Goal: Find contact information: Find contact information

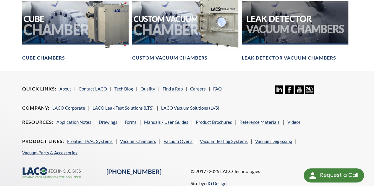
scroll to position [472, 0]
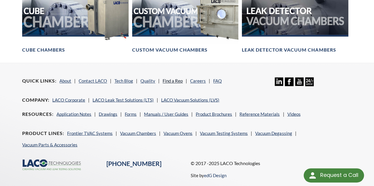
click at [169, 78] on link "Find a Rep" at bounding box center [172, 80] width 20 height 5
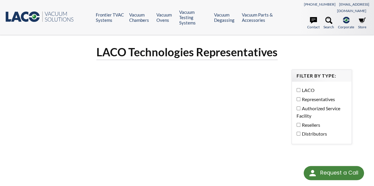
select select "Language Translate Widget"
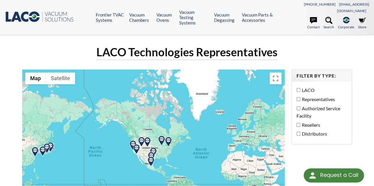
click at [168, 137] on img at bounding box center [168, 142] width 10 height 10
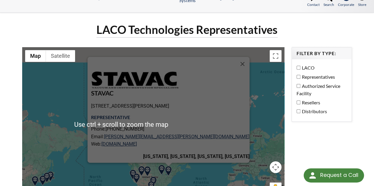
scroll to position [30, 0]
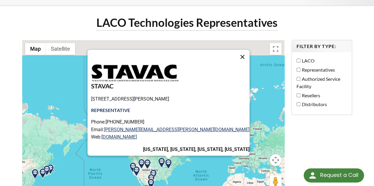
click at [235, 50] on button "Close" at bounding box center [242, 57] width 14 height 14
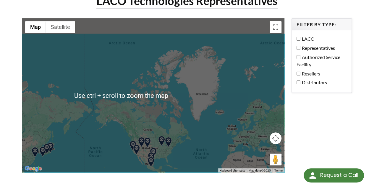
scroll to position [59, 0]
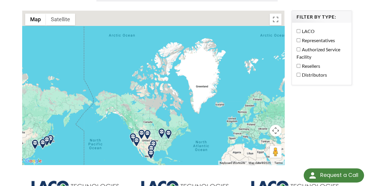
click at [168, 130] on img at bounding box center [168, 135] width 10 height 10
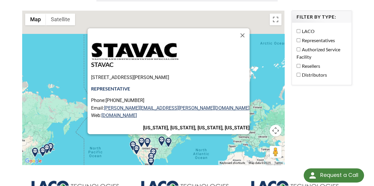
click at [161, 136] on img at bounding box center [161, 141] width 10 height 10
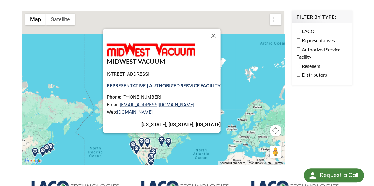
click at [153, 148] on img at bounding box center [153, 153] width 10 height 10
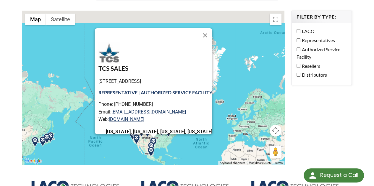
click at [152, 142] on img at bounding box center [151, 147] width 10 height 10
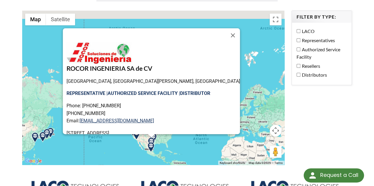
click at [151, 142] on img at bounding box center [151, 147] width 10 height 10
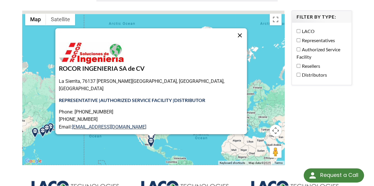
click at [232, 28] on button "Close" at bounding box center [239, 35] width 14 height 14
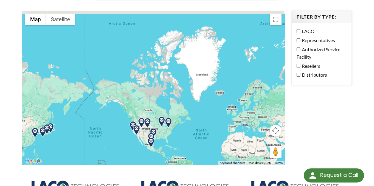
click at [136, 125] on img at bounding box center [136, 130] width 10 height 10
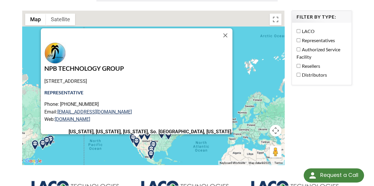
click at [131, 134] on img at bounding box center [133, 139] width 10 height 10
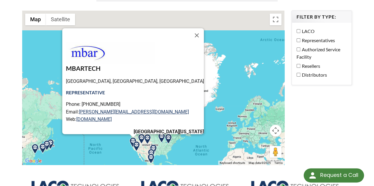
click at [142, 134] on img at bounding box center [141, 139] width 10 height 10
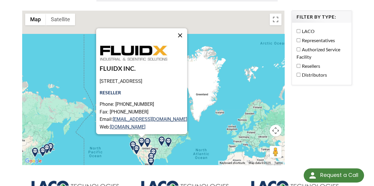
click at [187, 30] on button "Close" at bounding box center [180, 35] width 14 height 14
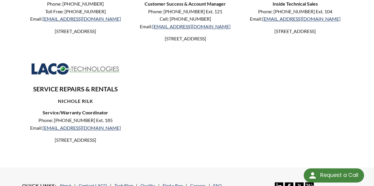
scroll to position [295, 0]
